Goal: Entertainment & Leisure: Consume media (video, audio)

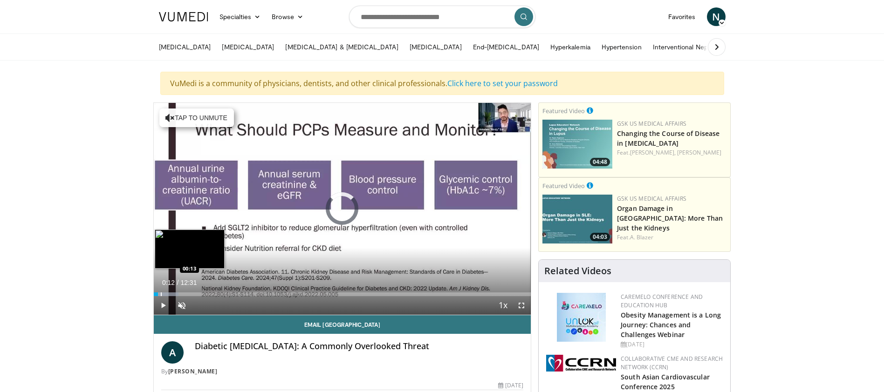
click at [160, 296] on div "Loaded : 6.59% 00:09 00:13" at bounding box center [343, 295] width 378 height 4
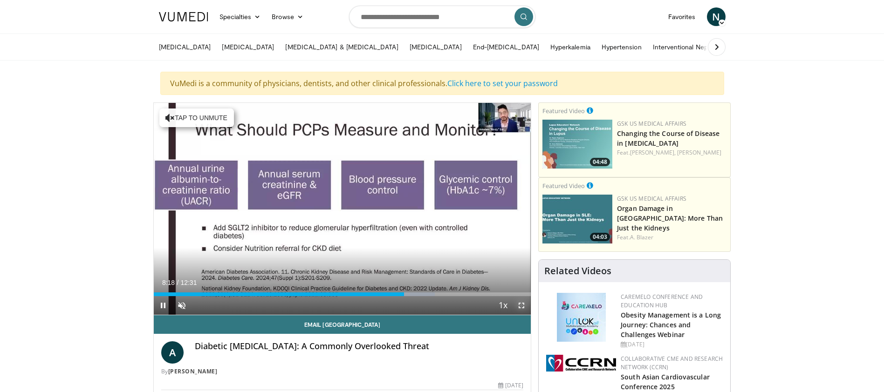
click at [522, 308] on span "Video Player" at bounding box center [521, 305] width 19 height 19
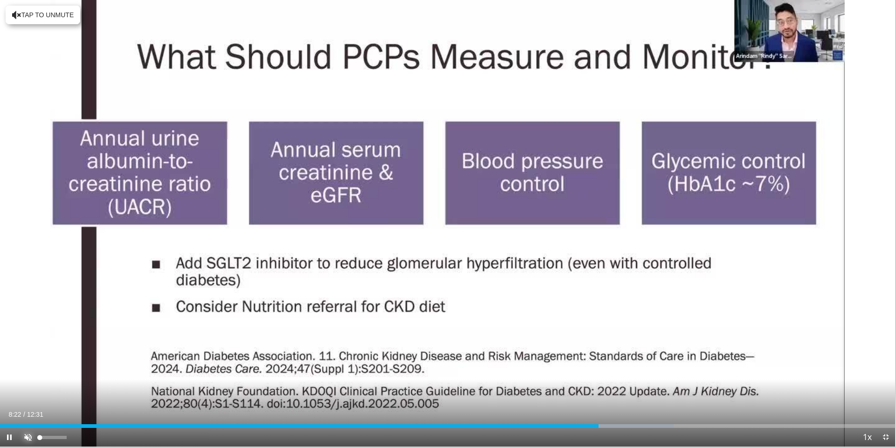
click at [26, 392] on span "Video Player" at bounding box center [28, 437] width 19 height 19
click at [9, 392] on span "Video Player" at bounding box center [9, 437] width 19 height 19
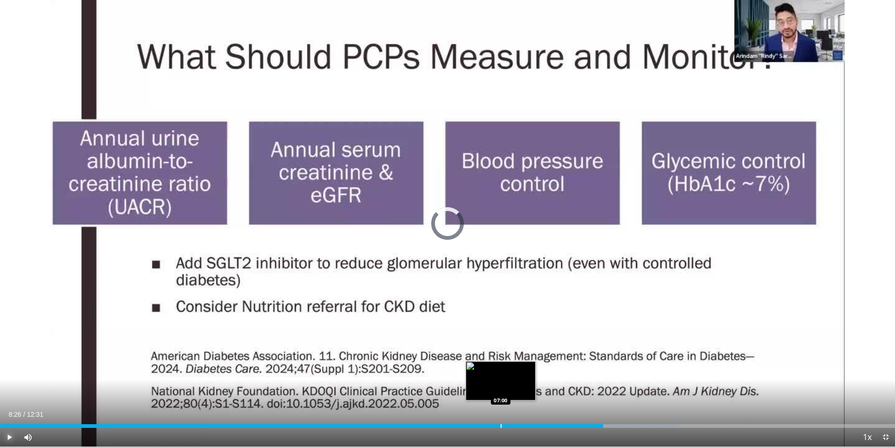
click at [501, 392] on div "Progress Bar" at bounding box center [501, 427] width 1 height 4
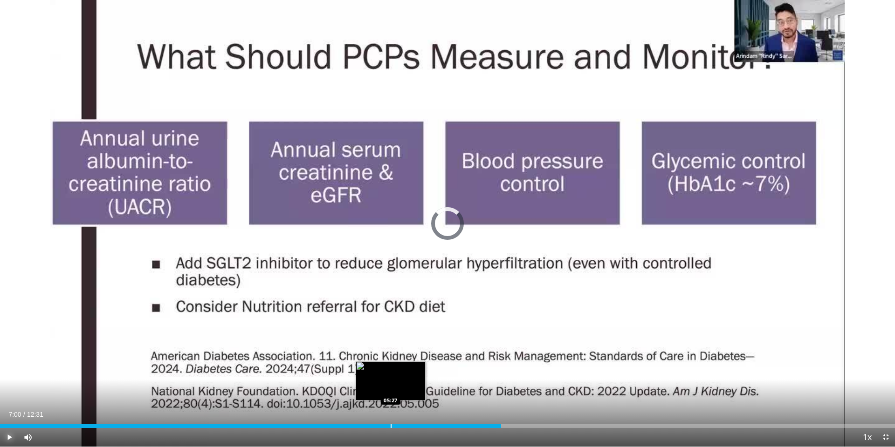
click at [391, 392] on div "Loaded : 43.94% 07:00 05:27" at bounding box center [447, 424] width 895 height 9
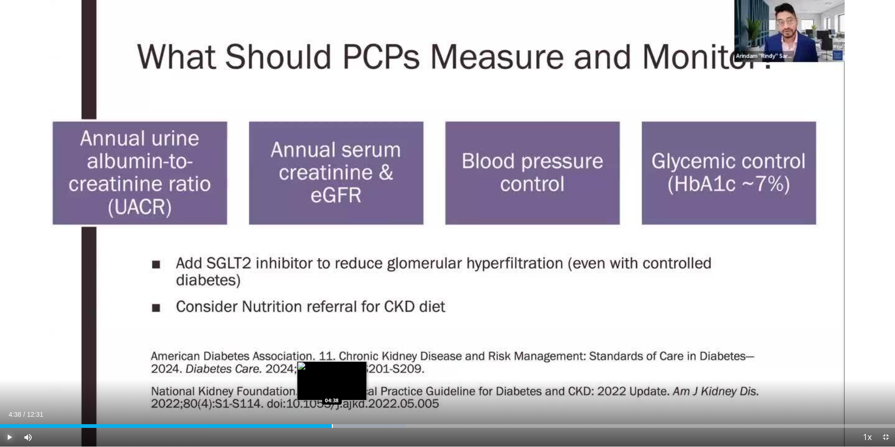
click at [332, 392] on div "Loaded : 45.27% 04:38 04:38" at bounding box center [447, 424] width 895 height 9
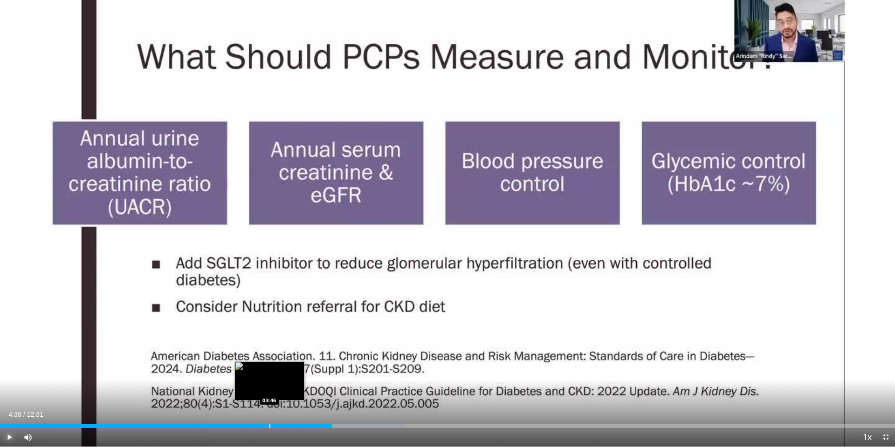
click at [269, 392] on div "Loaded : 45.27% 04:38 03:46" at bounding box center [447, 424] width 895 height 9
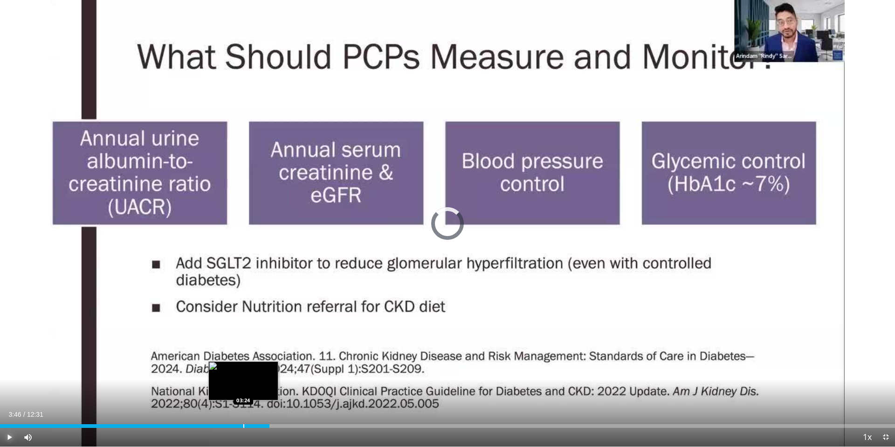
click at [243, 392] on div "03:46" at bounding box center [134, 427] width 269 height 4
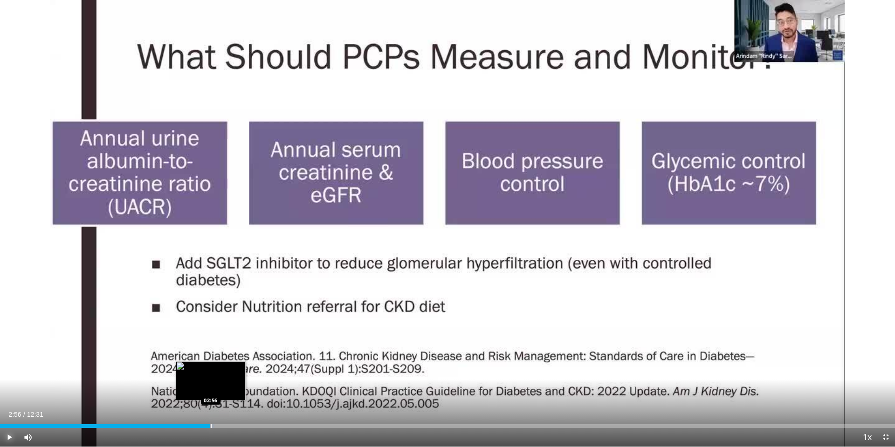
click at [210, 392] on div "Loaded : 23.97% 02:56 02:56" at bounding box center [447, 424] width 895 height 9
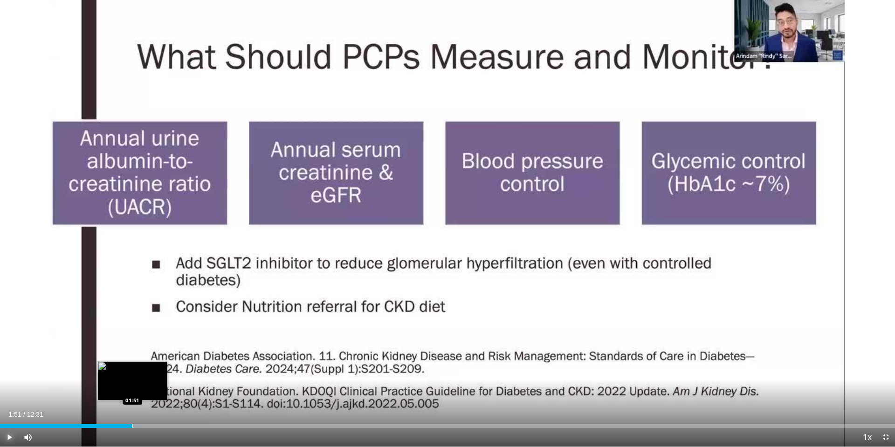
click at [132, 392] on div "Progress Bar" at bounding box center [132, 427] width 1 height 4
